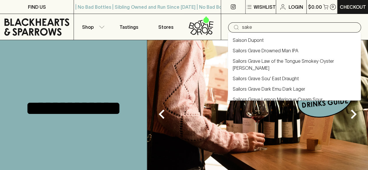
type input "sake"
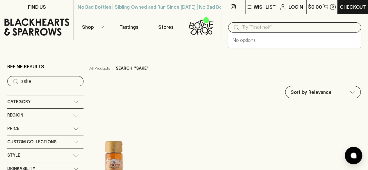
click at [275, 23] on input "text" at bounding box center [299, 27] width 114 height 9
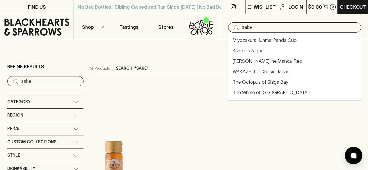
type input "sake"
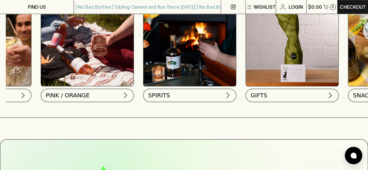
scroll to position [0, 389]
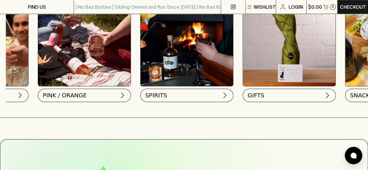
click at [206, 59] on img at bounding box center [187, 40] width 93 height 93
click at [225, 93] on img at bounding box center [224, 94] width 7 height 7
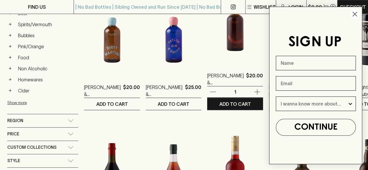
scroll to position [145, 0]
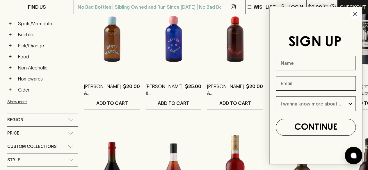
click at [356, 13] on circle "Close dialog" at bounding box center [355, 14] width 10 height 10
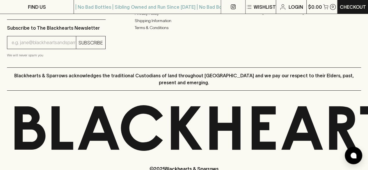
scroll to position [1009, 0]
